Goal: Task Accomplishment & Management: Use online tool/utility

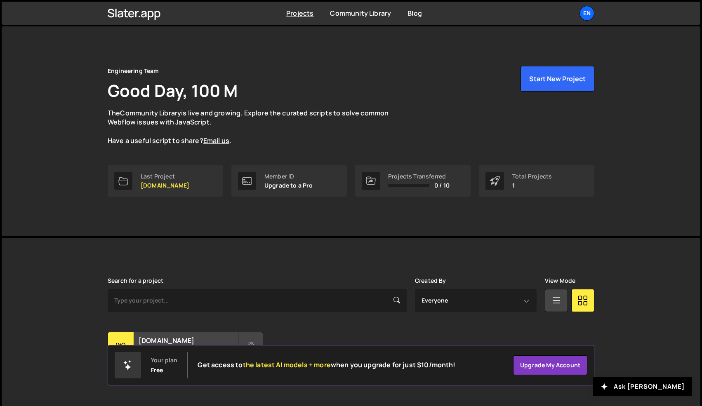
scroll to position [18, 0]
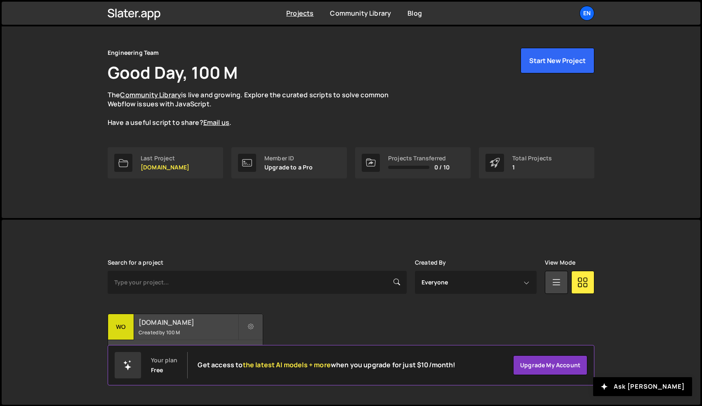
click at [184, 328] on div "womwell.com Created by 100 M" at bounding box center [185, 327] width 155 height 26
click at [161, 326] on h2 "[DOMAIN_NAME]" at bounding box center [188, 322] width 99 height 9
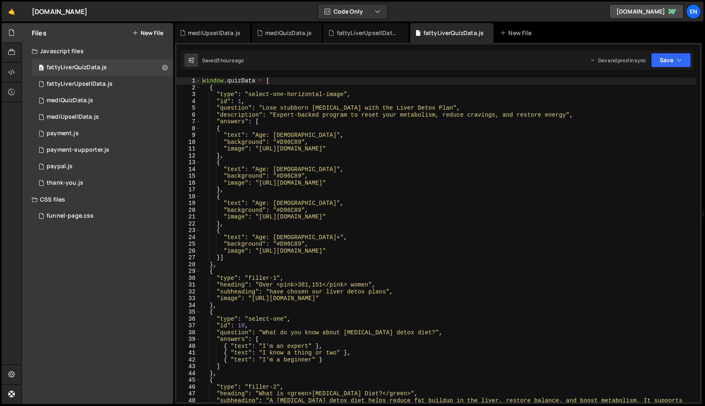
type textarea ""text": "Age: [DEMOGRAPHIC_DATA]","
click at [313, 167] on div "window . quizData = [ { "type" : "select-one-horizontal-image" , "id" : 1 , "qu…" at bounding box center [449, 249] width 496 height 345
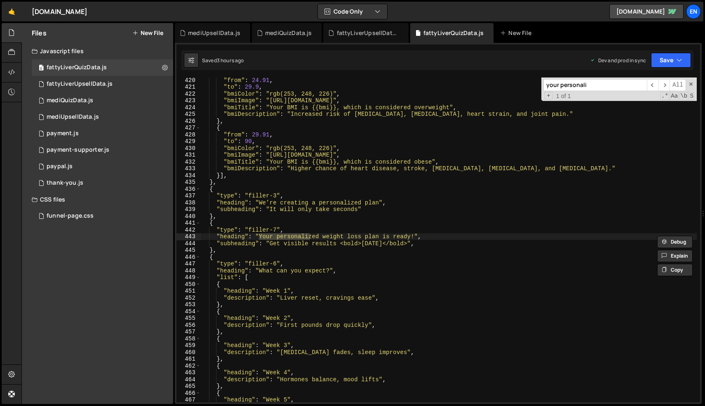
scroll to position [2891, 0]
type input "your personali"
click at [326, 237] on div ""from" : 24.91 , "to" : 29.9 , "bmiColor" : "rgb(253, 248, 226)" , "bmiImage" :…" at bounding box center [449, 246] width 496 height 338
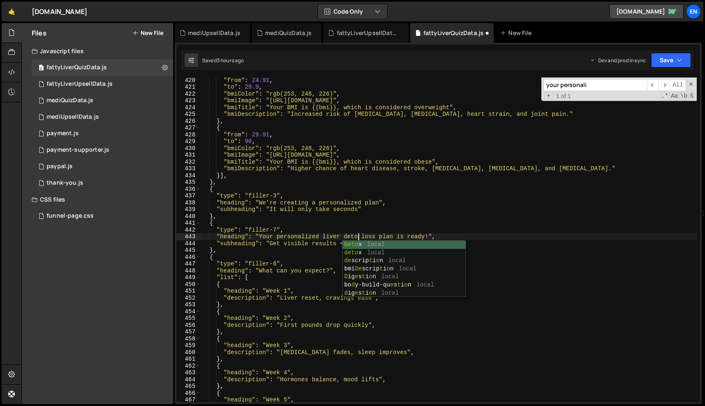
scroll to position [0, 11]
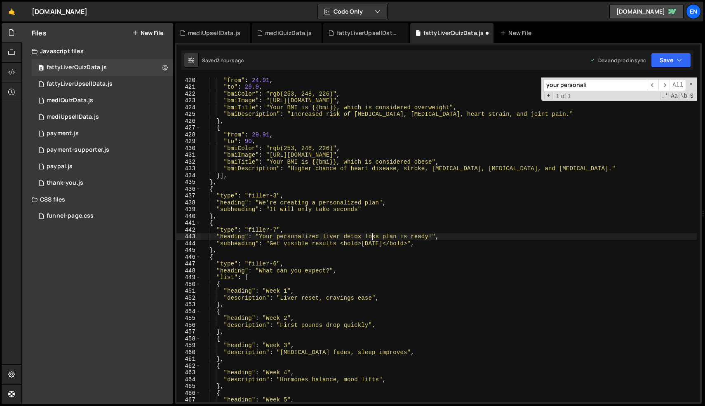
click at [373, 237] on div ""from" : 24.91 , "to" : 29.9 , "bmiColor" : "rgb(253, 248, 226)" , "bmiImage" :…" at bounding box center [449, 246] width 496 height 338
type textarea ""heading": "Your personalized liver detox plan is ready!","
click at [680, 66] on button "Save" at bounding box center [671, 60] width 40 height 15
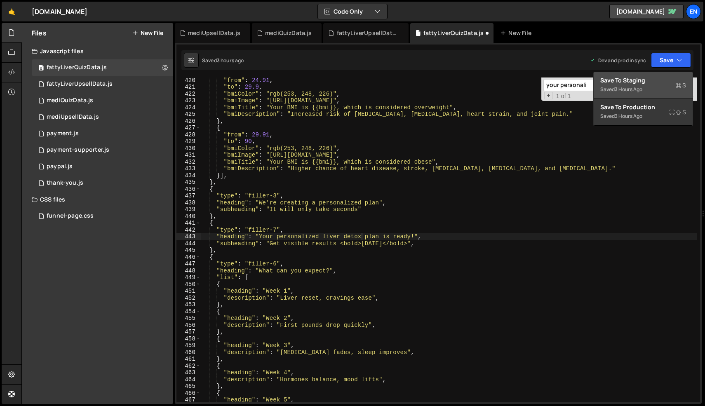
click at [640, 91] on div "3 hours ago" at bounding box center [629, 89] width 28 height 7
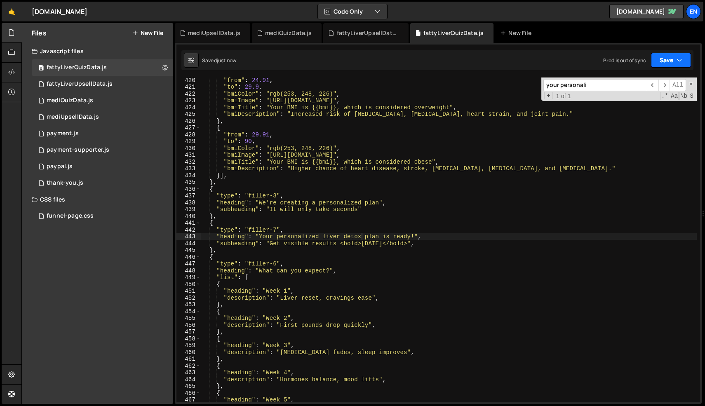
click at [680, 60] on icon "button" at bounding box center [679, 60] width 6 height 8
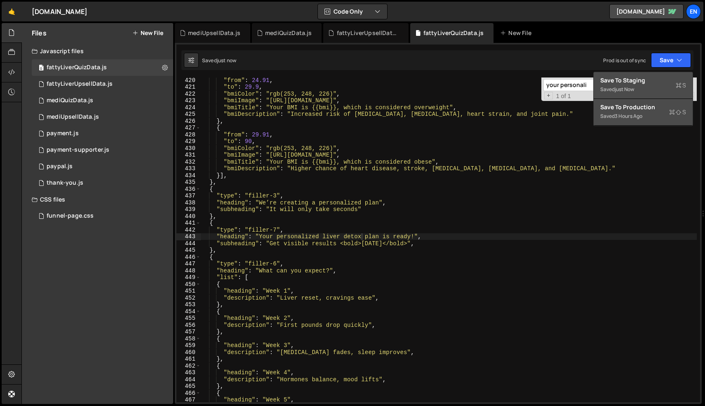
click at [646, 112] on div "Saved 3 hours ago" at bounding box center [643, 116] width 86 height 10
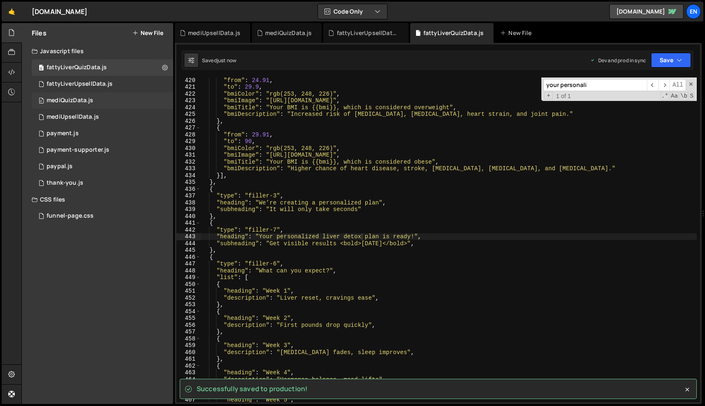
click at [85, 102] on div "mediQuizData.js" at bounding box center [70, 100] width 47 height 7
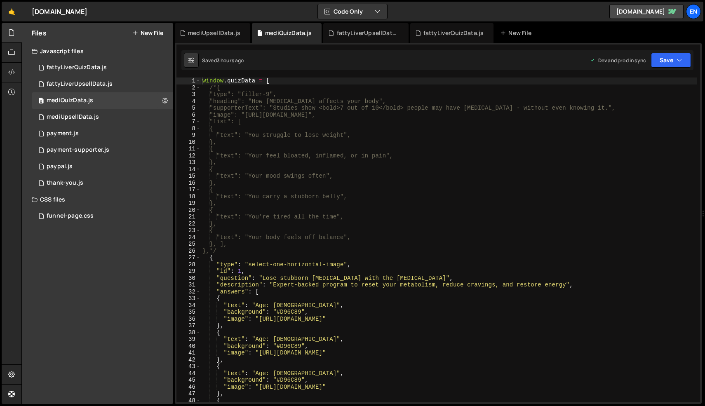
type textarea ""text": "Your feel bloated, inflamed, or in pain","
click at [369, 157] on div "window . quizData = [ /*{ "type": "filler-9", "heading": "How [MEDICAL_DATA] af…" at bounding box center [449, 246] width 496 height 338
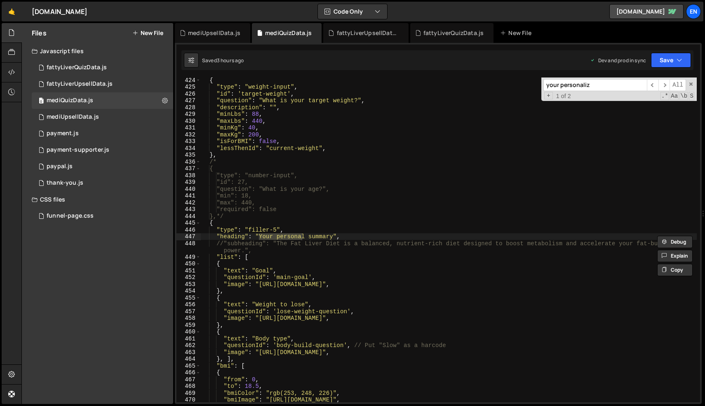
scroll to position [3313, 0]
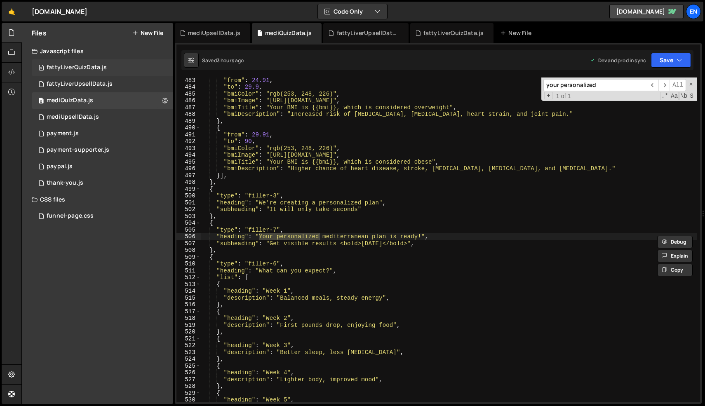
type input "your personalized"
click at [104, 63] on div "0 fattyLiverQuizData.js 0" at bounding box center [102, 67] width 141 height 16
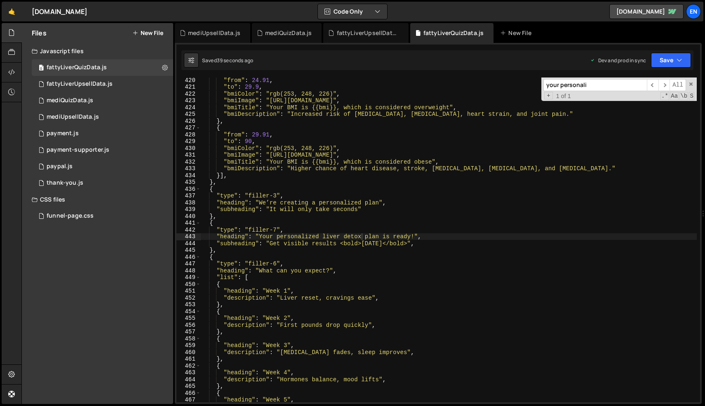
click at [692, 81] on div "your personali ​ ​ All Replace All + 1 of 1 .* Aa \b S" at bounding box center [618, 88] width 155 height 23
click at [689, 83] on span at bounding box center [691, 84] width 6 height 6
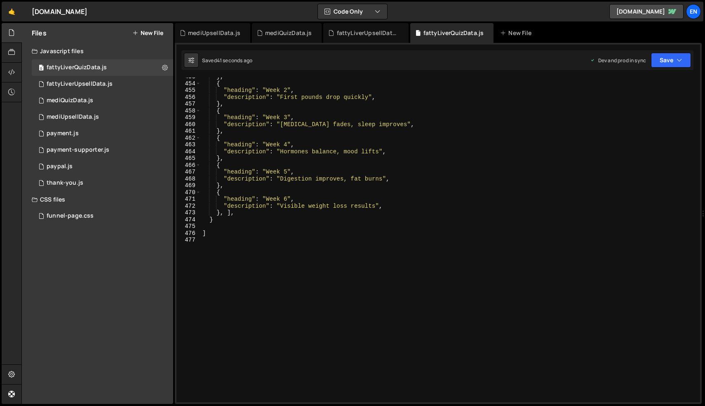
scroll to position [3119, 0]
click at [456, 277] on div "} , { "heading" : "Week 2" , "description" : "First pounds drop quickly" , } , …" at bounding box center [449, 242] width 496 height 338
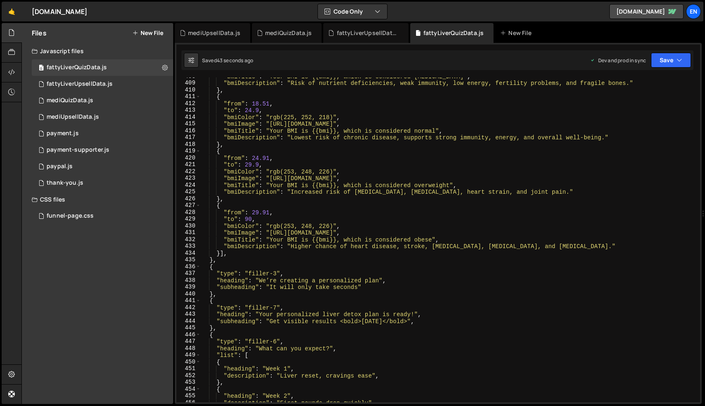
scroll to position [2811, 0]
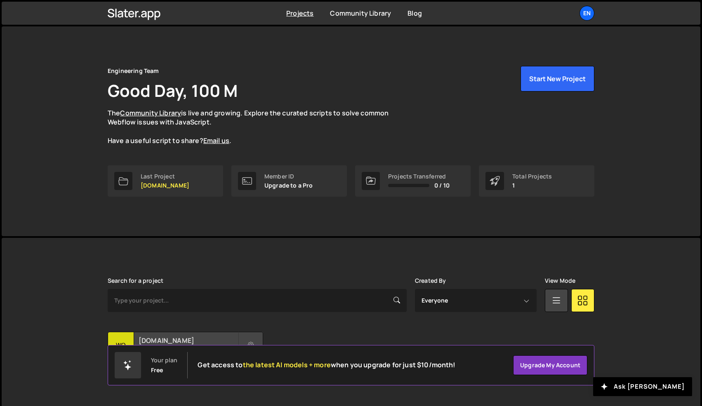
click at [170, 338] on h2 "[DOMAIN_NAME]" at bounding box center [188, 340] width 99 height 9
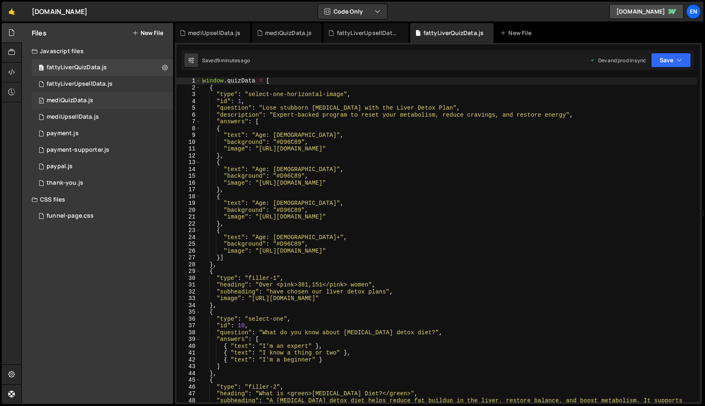
click at [96, 97] on div "0 mediQuizData.js 0" at bounding box center [102, 100] width 141 height 16
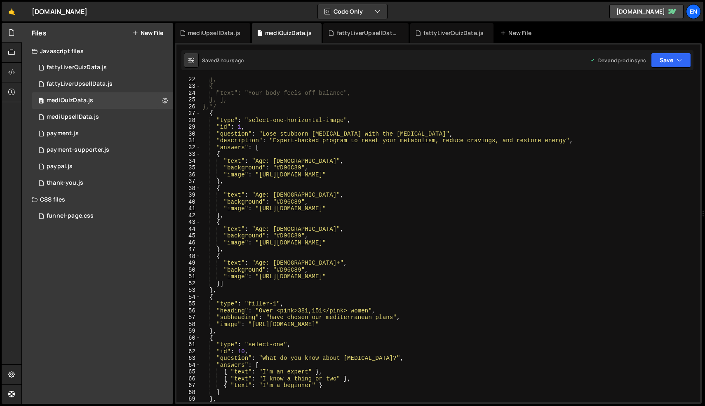
scroll to position [148, 0]
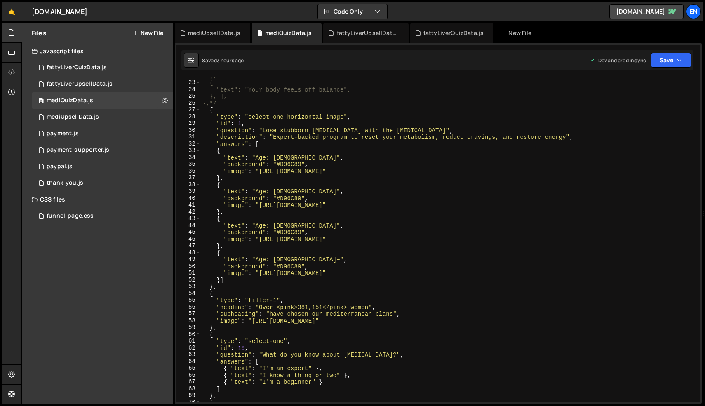
click at [377, 314] on div "}, { "text": "Your body feels off balance", }, ], },*/ { "type" : "select-one-h…" at bounding box center [449, 242] width 496 height 338
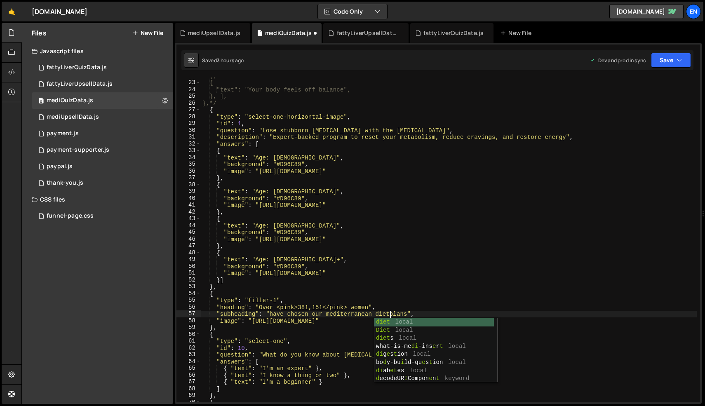
scroll to position [0, 13]
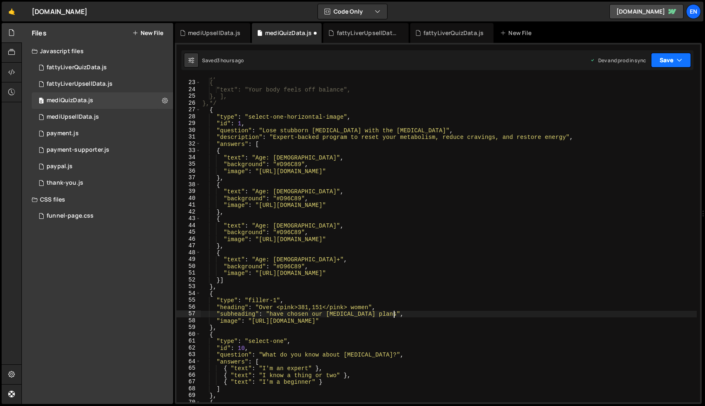
type textarea ""subheading": "have chosen our mediterranean diet plans","
click at [668, 58] on button "Save" at bounding box center [671, 60] width 40 height 15
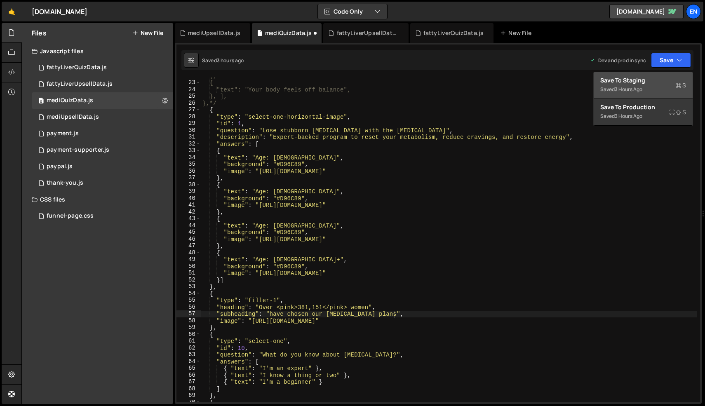
click at [653, 87] on div "Saved 3 hours ago" at bounding box center [643, 90] width 86 height 10
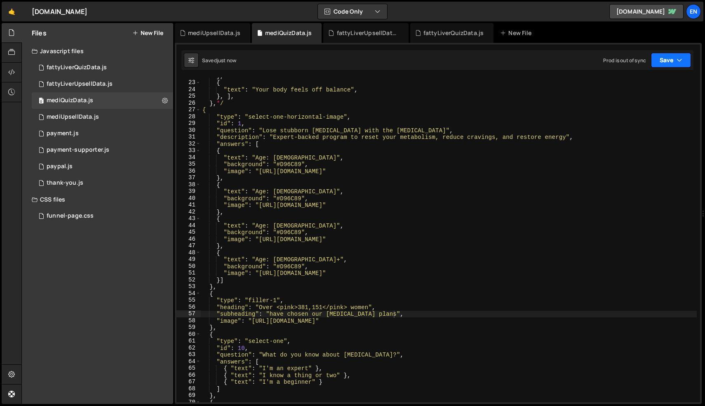
click at [667, 59] on button "Save" at bounding box center [671, 60] width 40 height 15
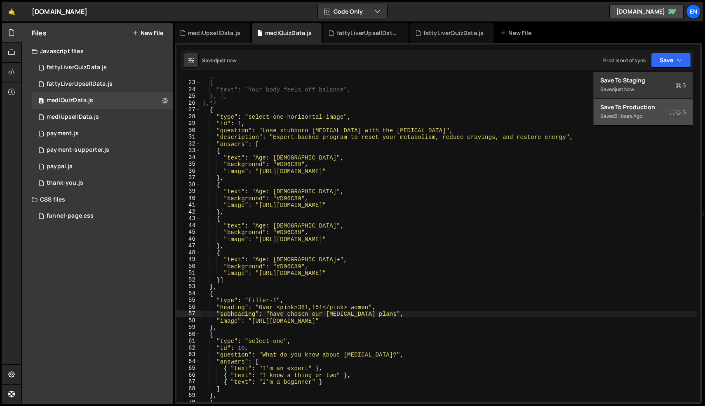
click at [652, 110] on div "Save to Production S" at bounding box center [643, 107] width 86 height 8
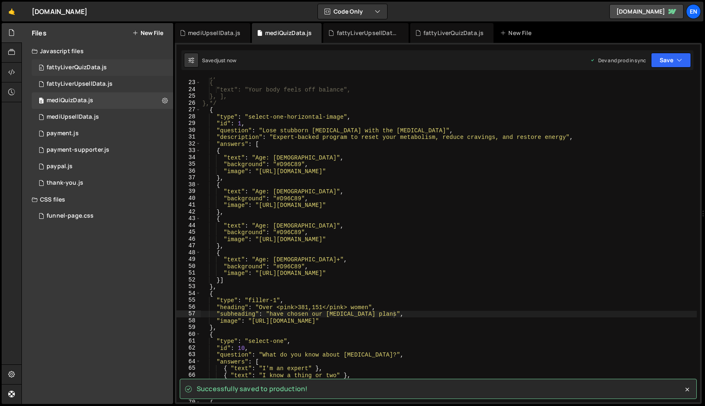
click at [107, 70] on div "0 fattyLiverQuizData.js 0" at bounding box center [102, 67] width 141 height 16
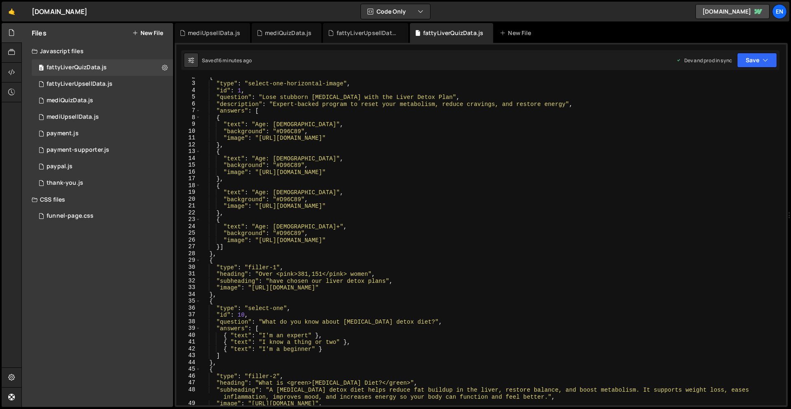
scroll to position [11, 0]
